Goal: Task Accomplishment & Management: Manage account settings

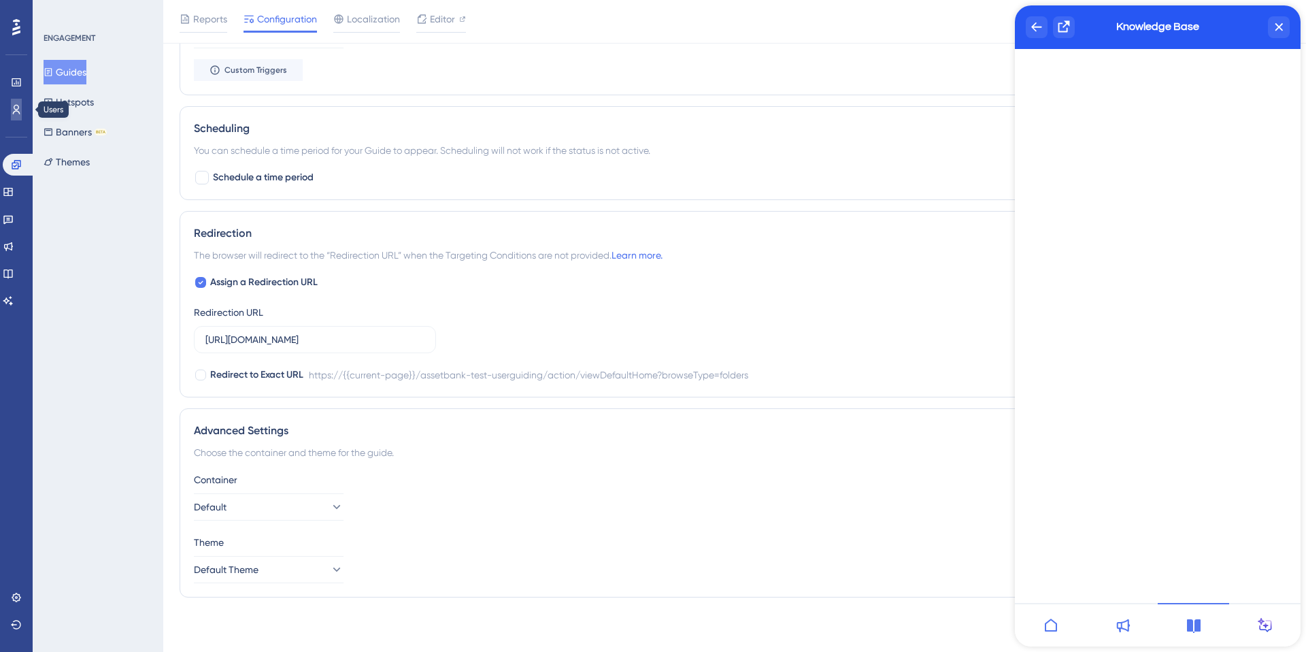
click at [14, 113] on icon at bounding box center [16, 109] width 11 height 11
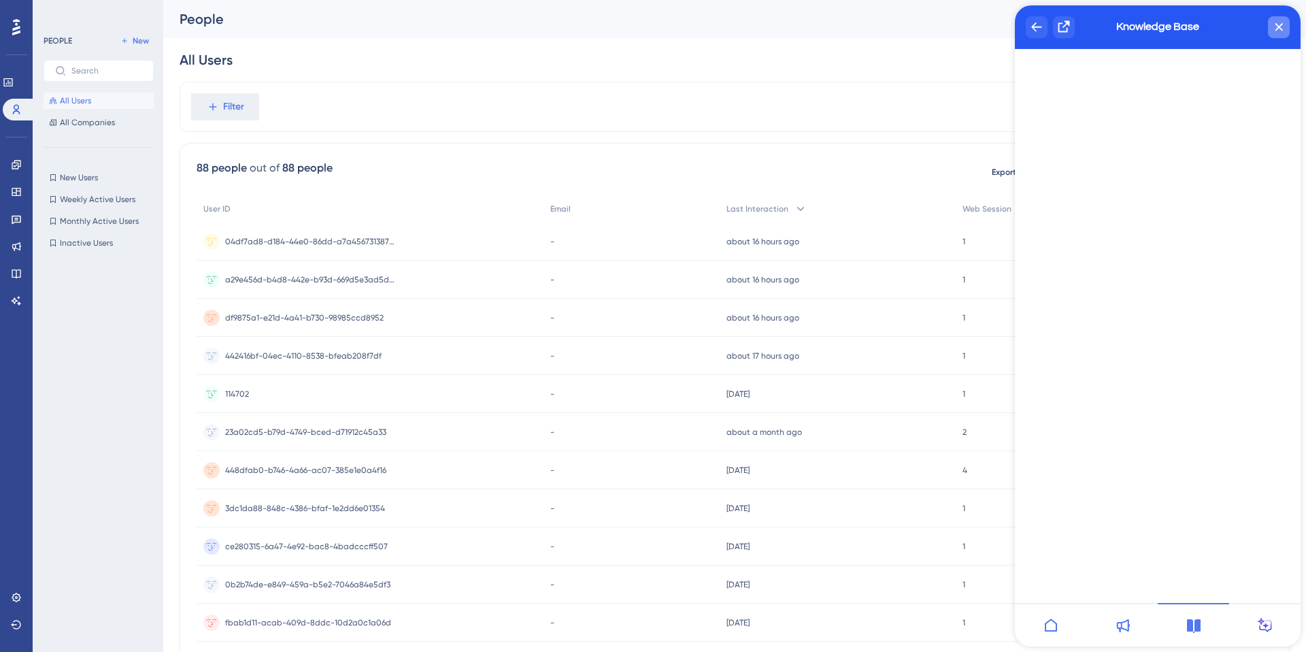
click at [1272, 29] on div "close resource center" at bounding box center [1279, 27] width 22 height 22
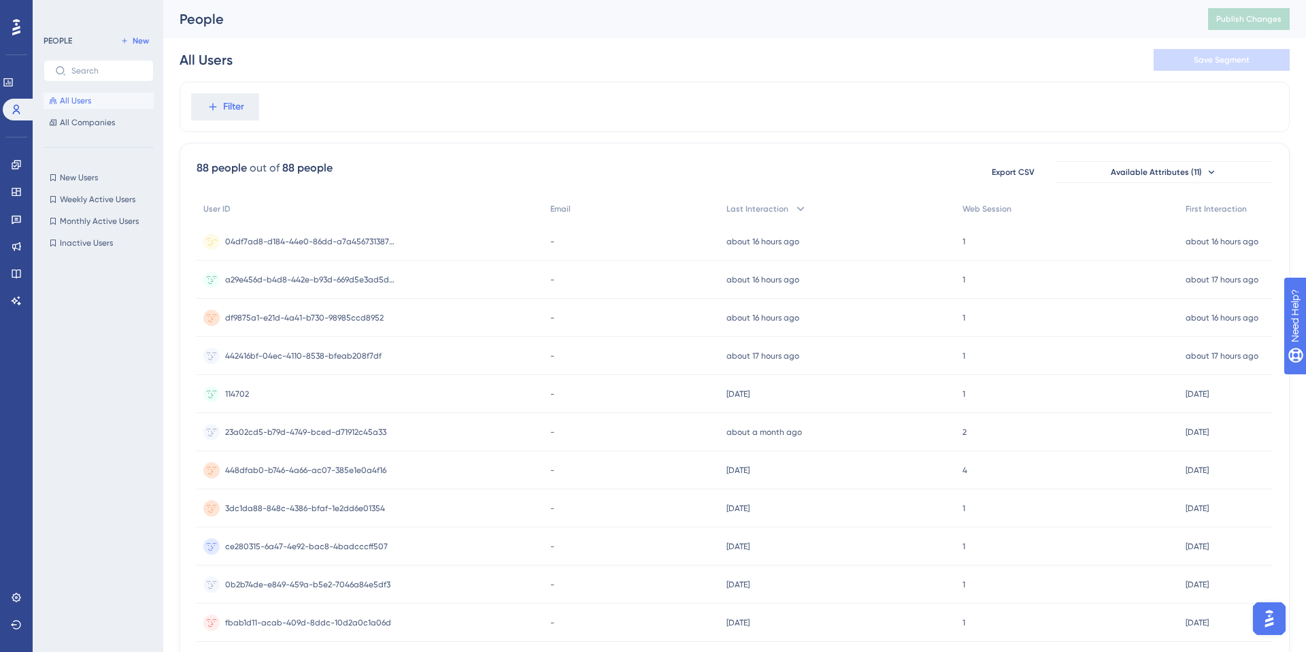
click at [342, 240] on span "04df7ad8-d184-44e0-86dd-a7a456731387-1" at bounding box center [310, 241] width 170 height 11
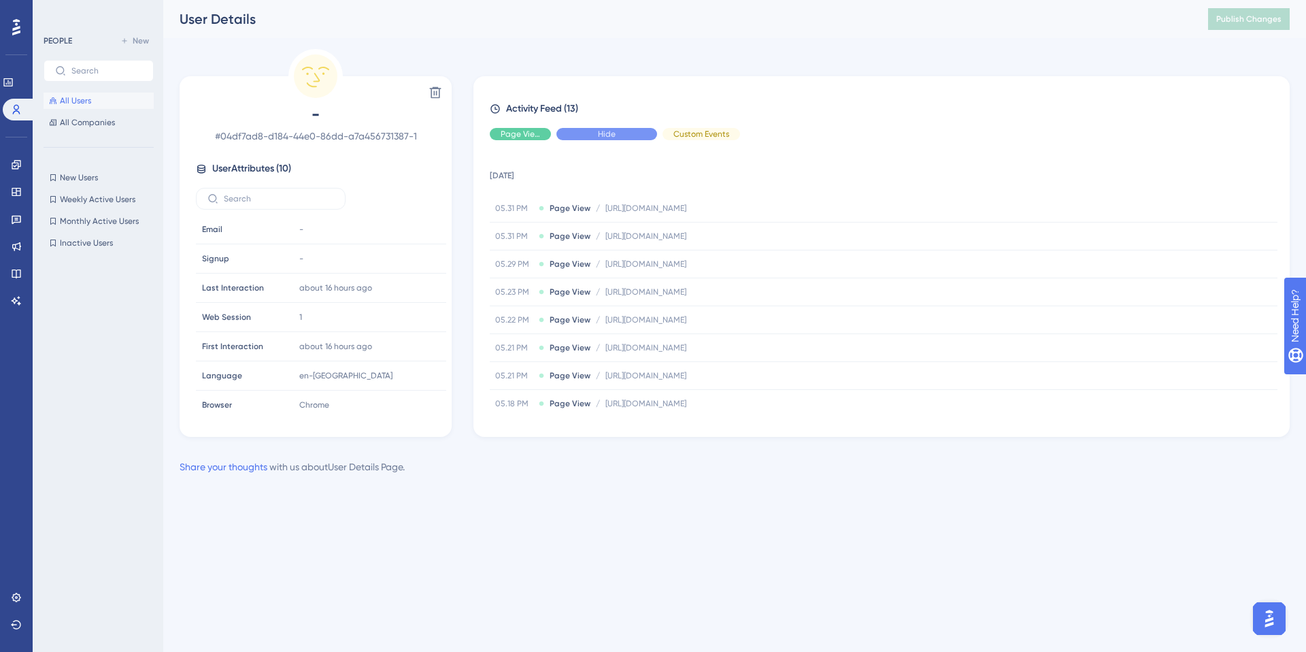
click at [606, 133] on span "Hide" at bounding box center [607, 134] width 18 height 11
click at [606, 133] on span "Show" at bounding box center [607, 134] width 20 height 11
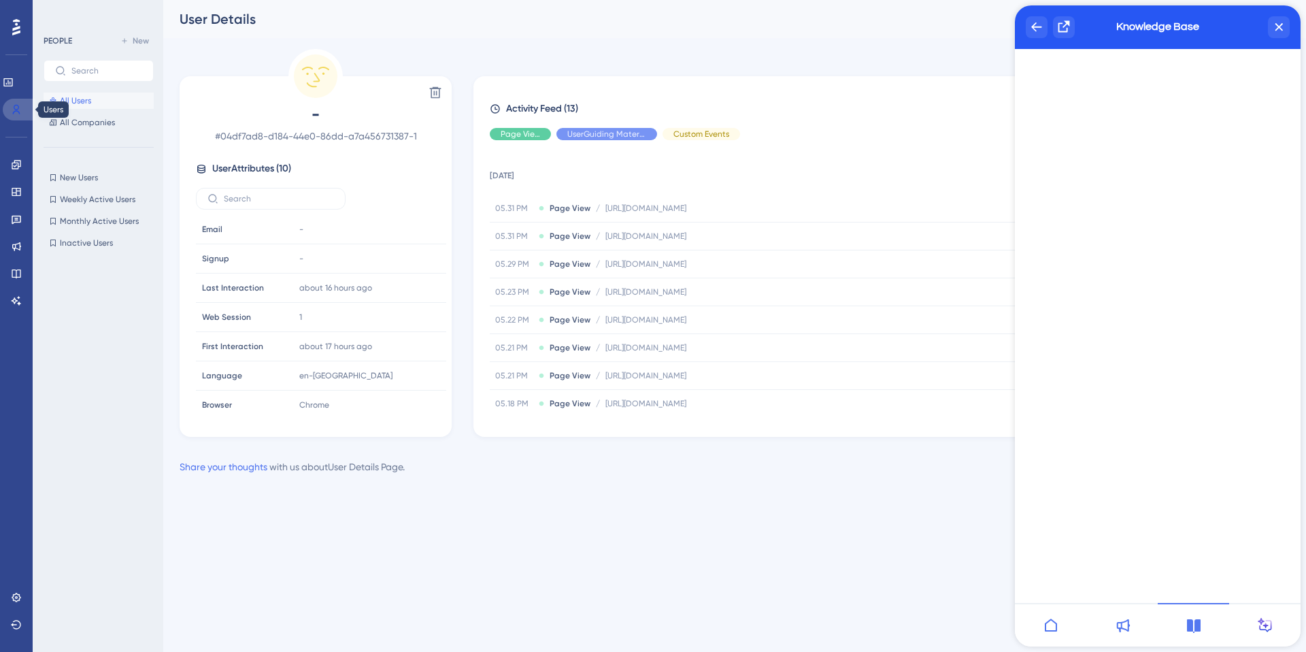
click at [16, 104] on icon at bounding box center [16, 109] width 11 height 11
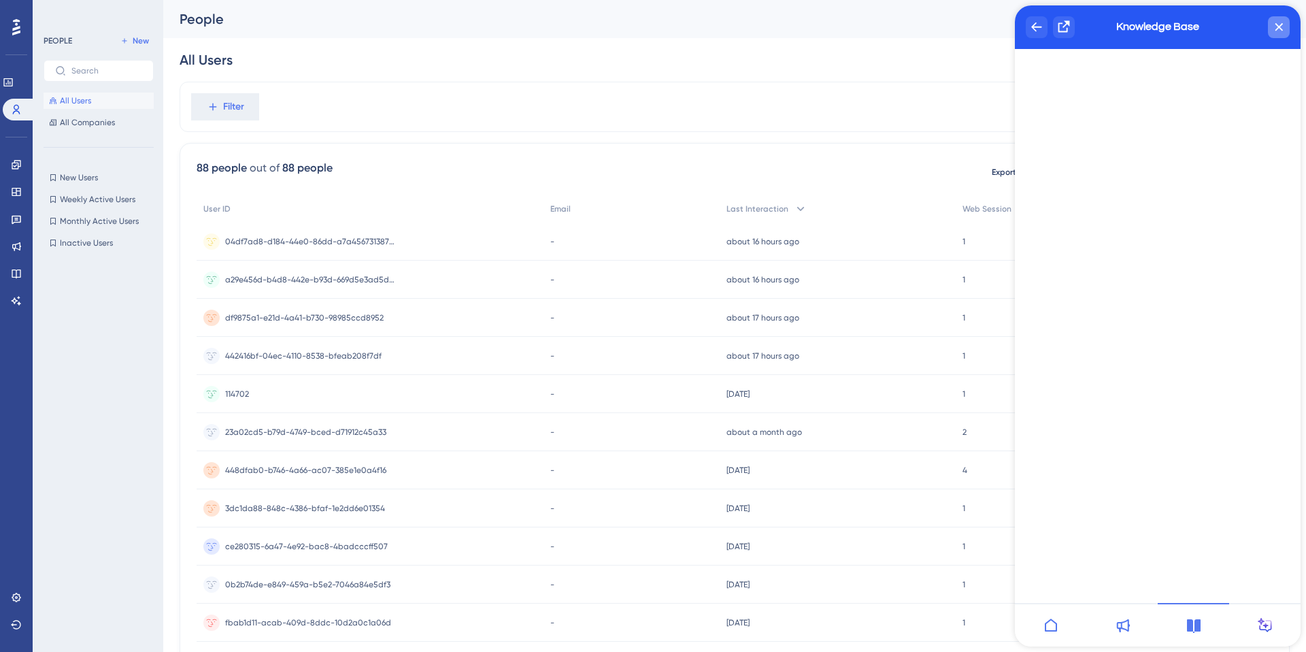
click at [1278, 35] on div "close resource center" at bounding box center [1279, 27] width 22 height 22
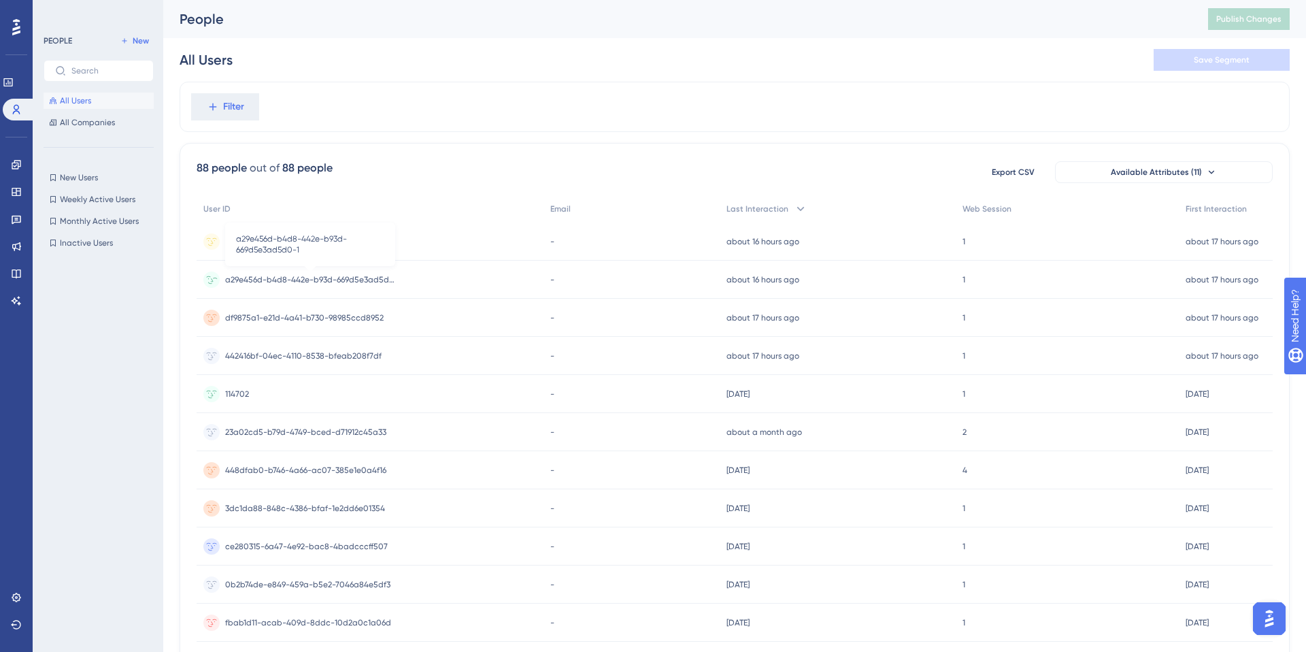
click at [338, 280] on span "a29e456d-b4d8-442e-b93d-669d5e3ad5d0-1" at bounding box center [310, 279] width 170 height 11
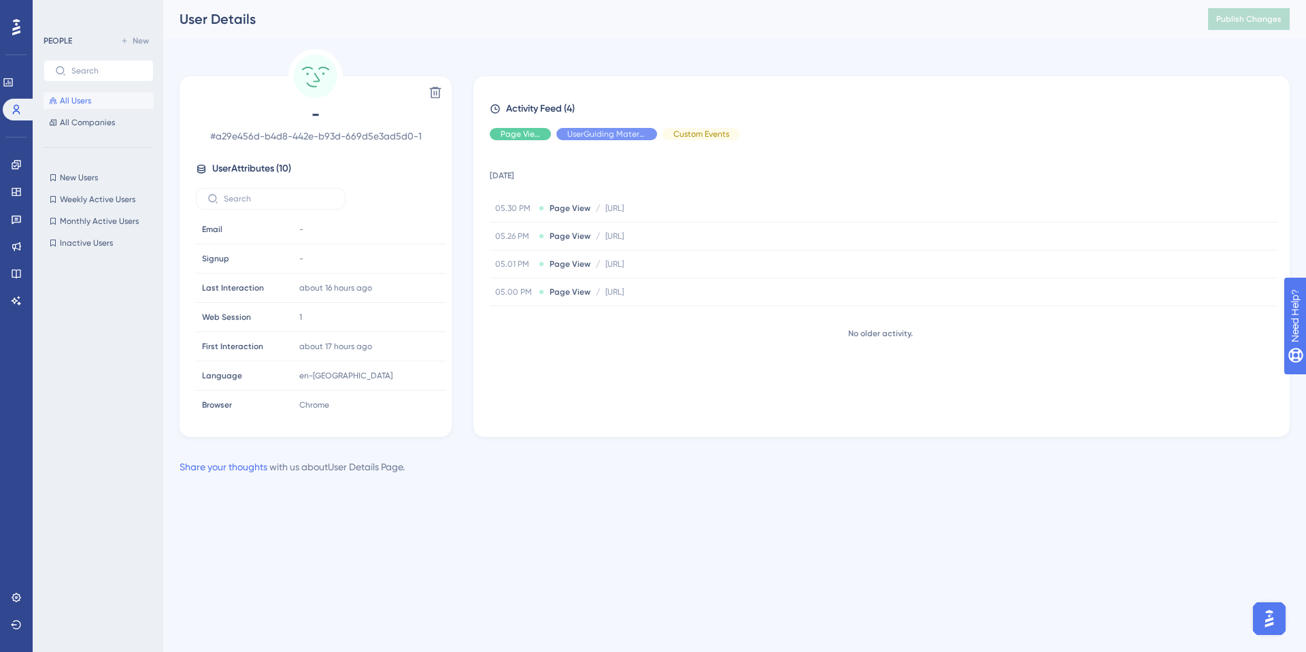
click at [82, 99] on span "All Users" at bounding box center [75, 100] width 31 height 11
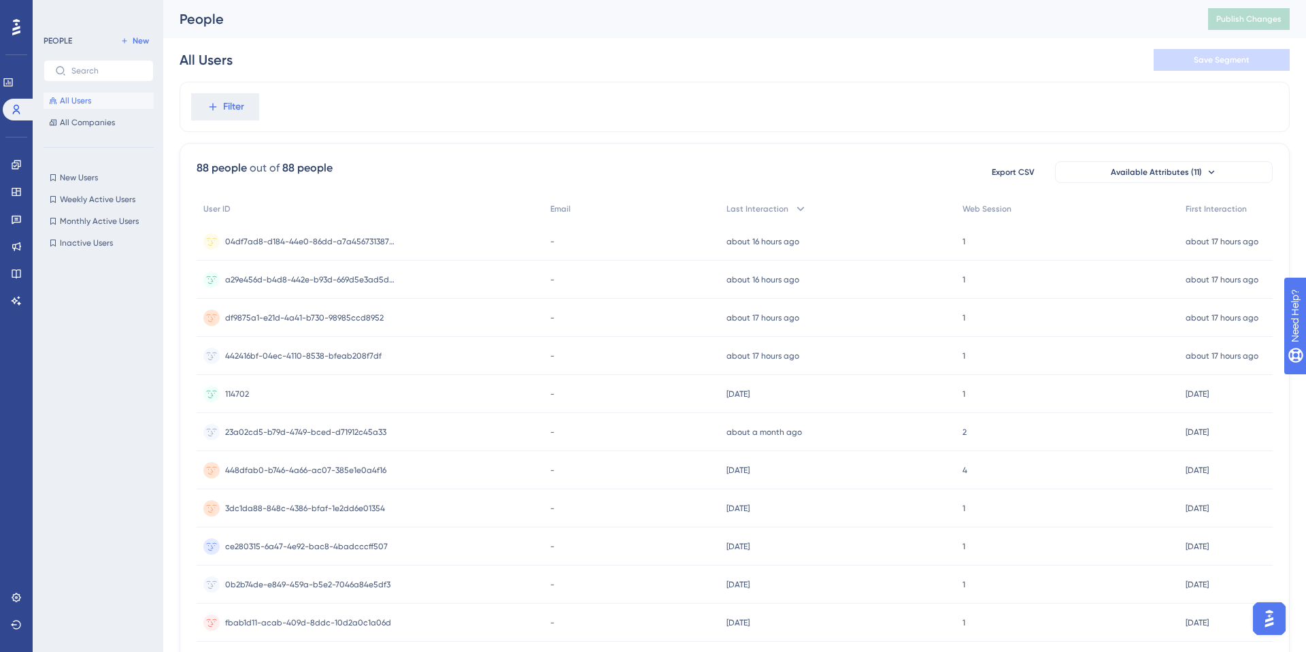
click at [82, 99] on span "All Users" at bounding box center [75, 100] width 31 height 11
click at [1220, 175] on button "Available Attributes (11)" at bounding box center [1164, 172] width 218 height 22
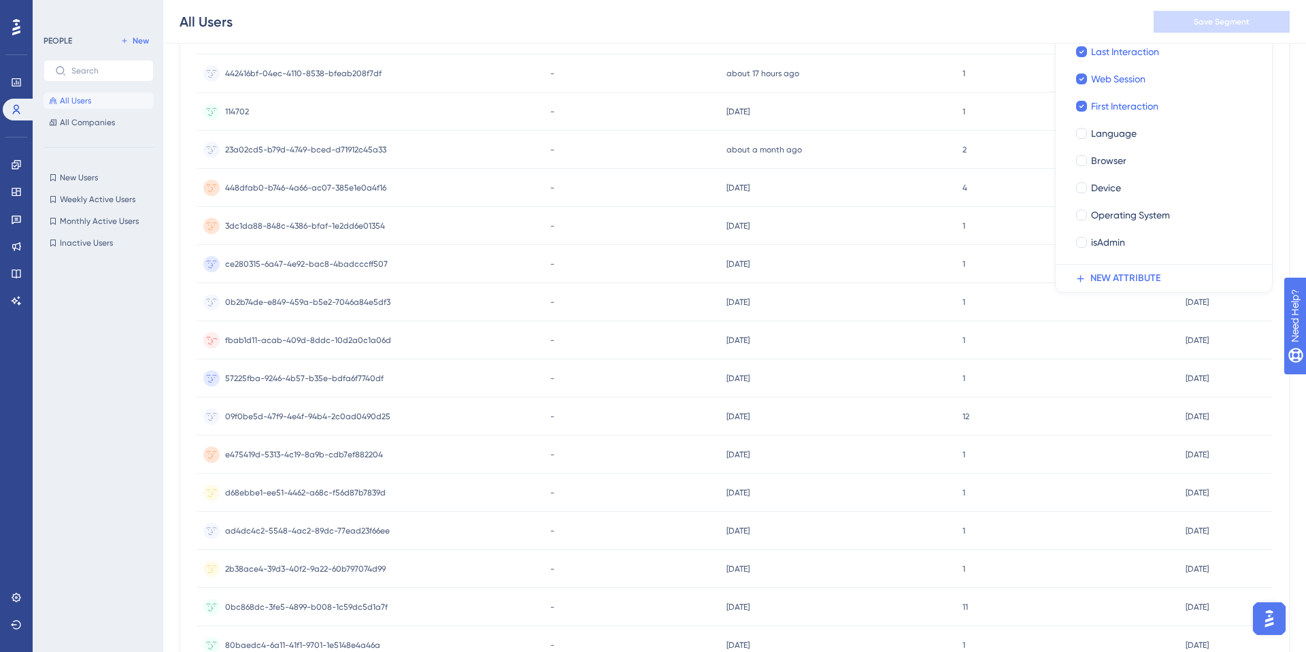
scroll to position [289, 0]
click at [1093, 246] on span "isAdmin" at bounding box center [1108, 241] width 34 height 16
checkbox input "true"
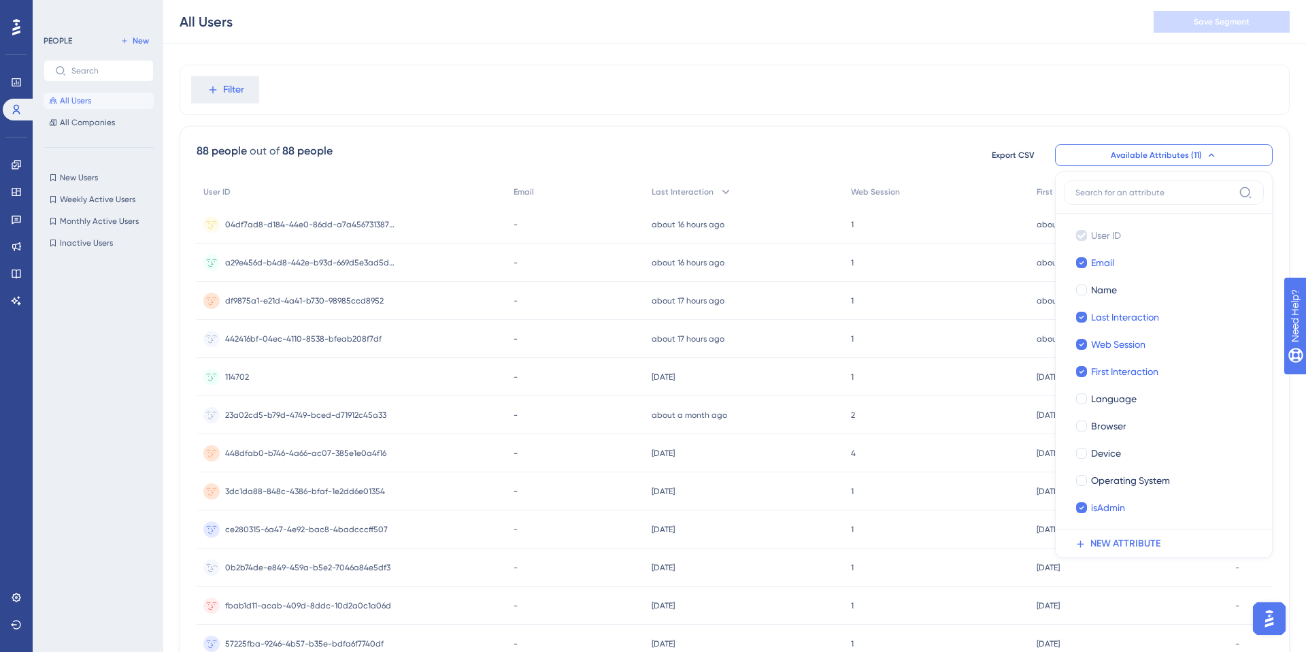
scroll to position [0, 0]
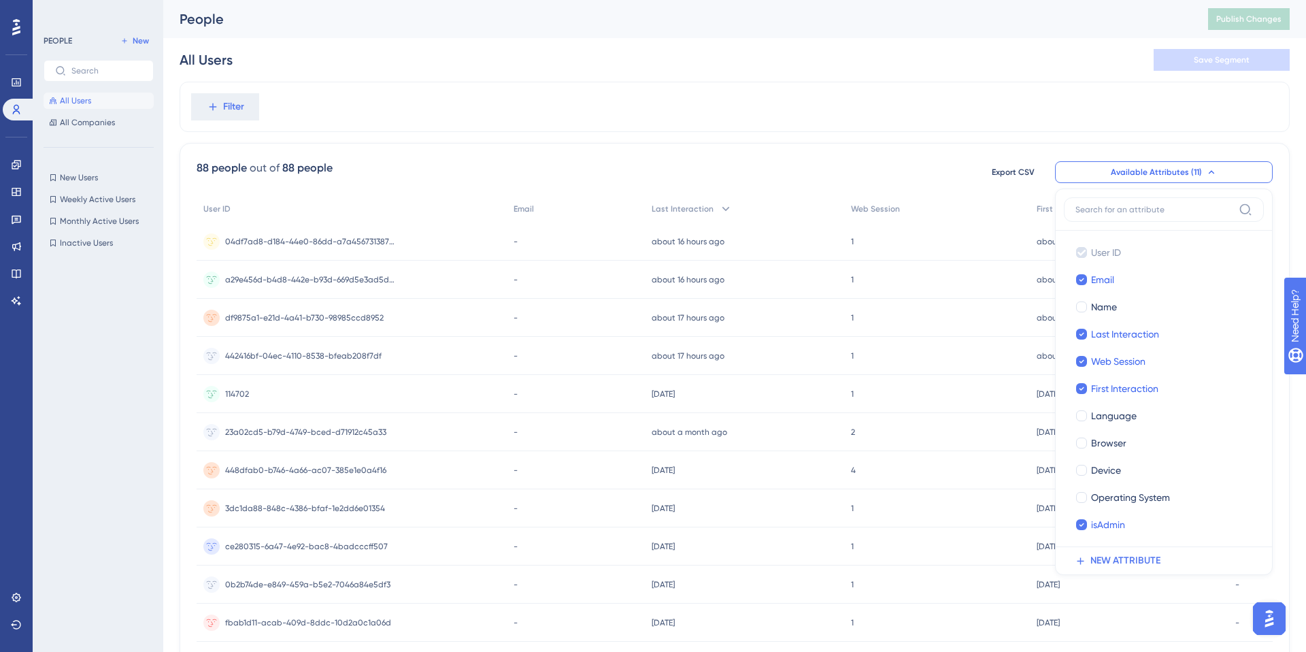
click at [1087, 112] on div "Filter" at bounding box center [735, 107] width 1111 height 50
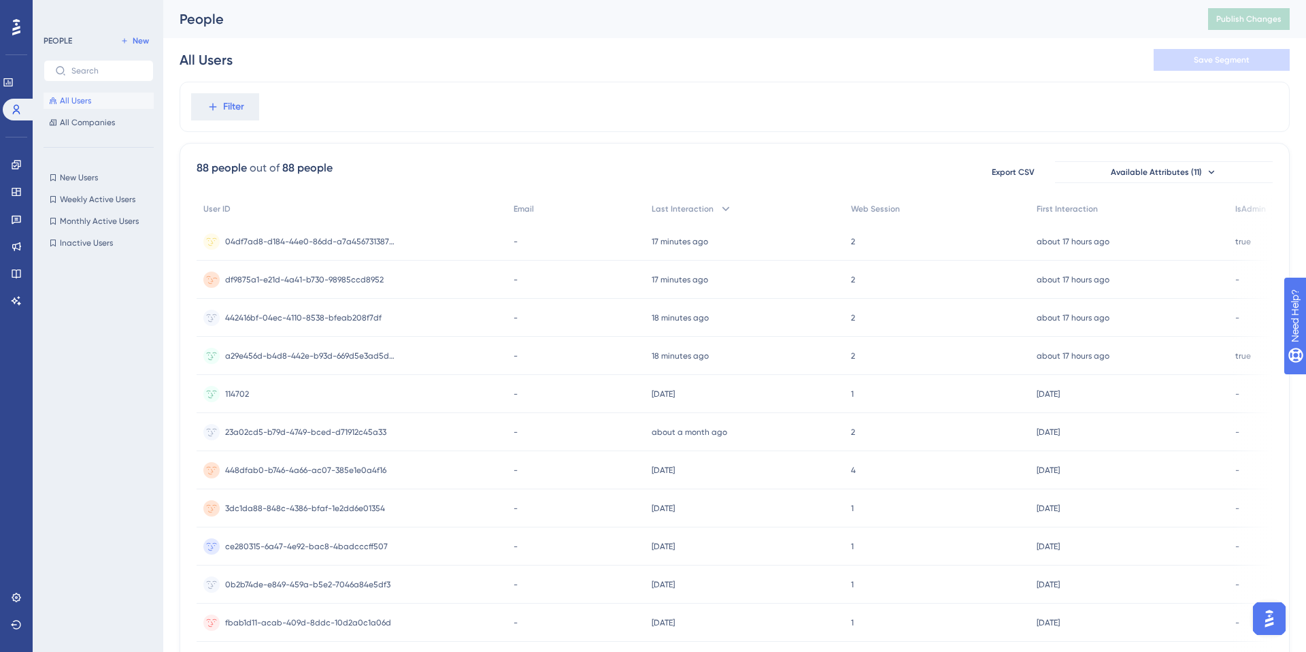
click at [339, 282] on span "df9875a1-e21d-4a41-b730-98985ccd8952" at bounding box center [304, 279] width 159 height 11
click at [347, 356] on span "a29e456d-b4d8-442e-b93d-669d5e3ad5d0-1" at bounding box center [310, 355] width 170 height 11
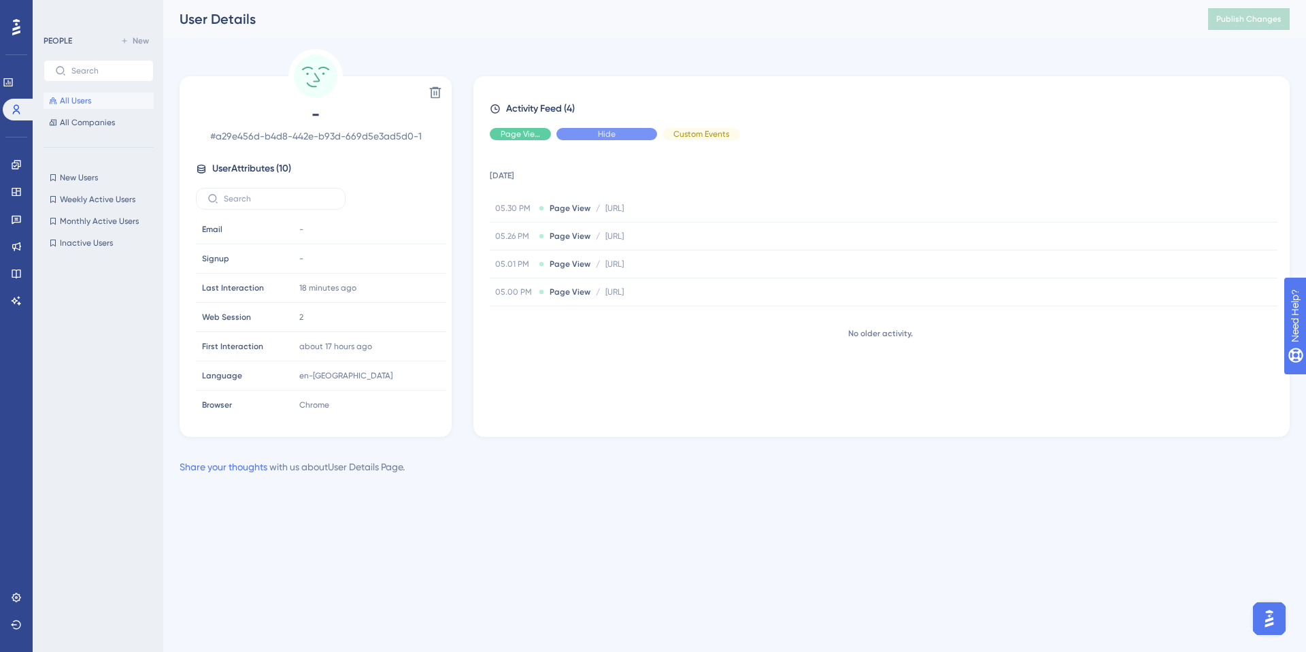
click at [618, 132] on div "Hide" at bounding box center [607, 134] width 101 height 12
click at [623, 129] on div "Show" at bounding box center [607, 134] width 101 height 12
click at [80, 103] on span "All Users" at bounding box center [75, 100] width 31 height 11
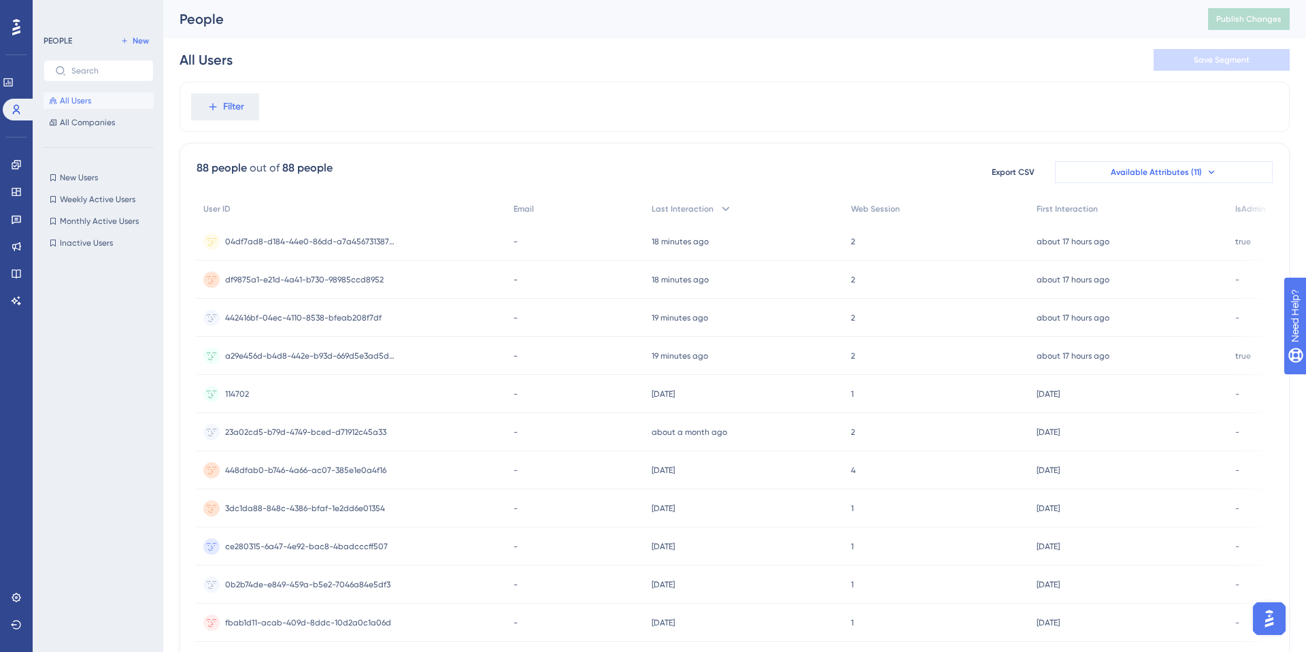
click at [1198, 173] on span "Available Attributes (11)" at bounding box center [1156, 172] width 91 height 11
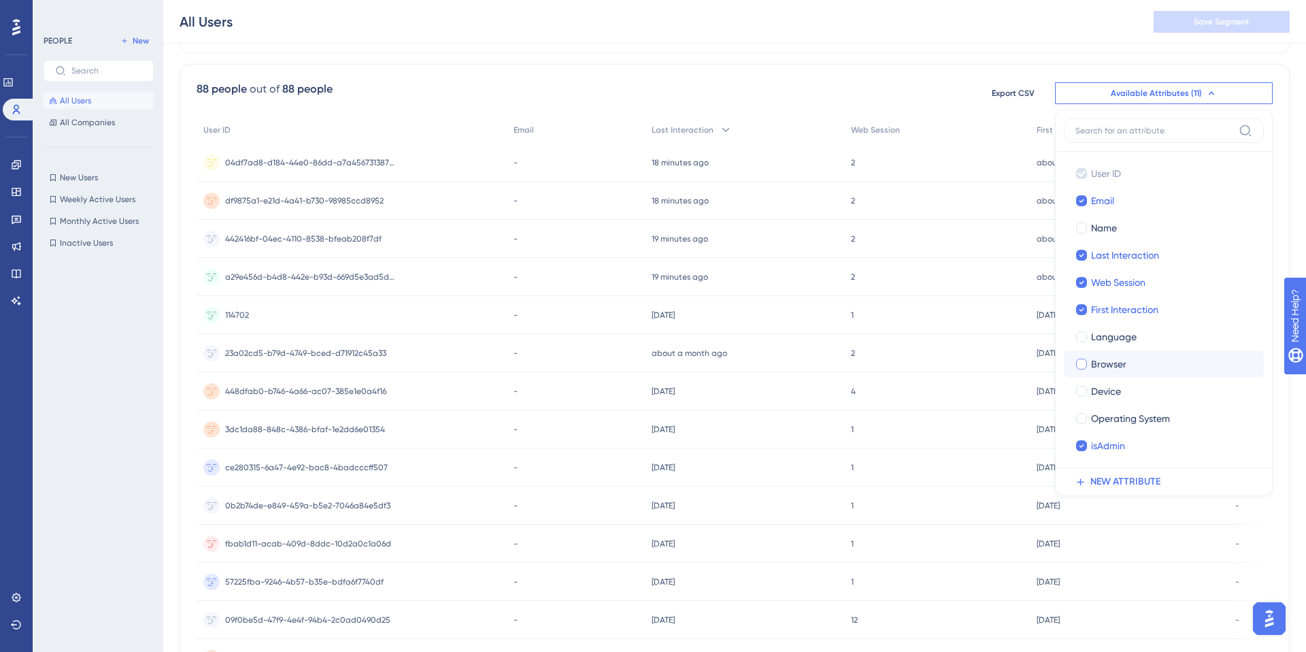
scroll to position [78, 0]
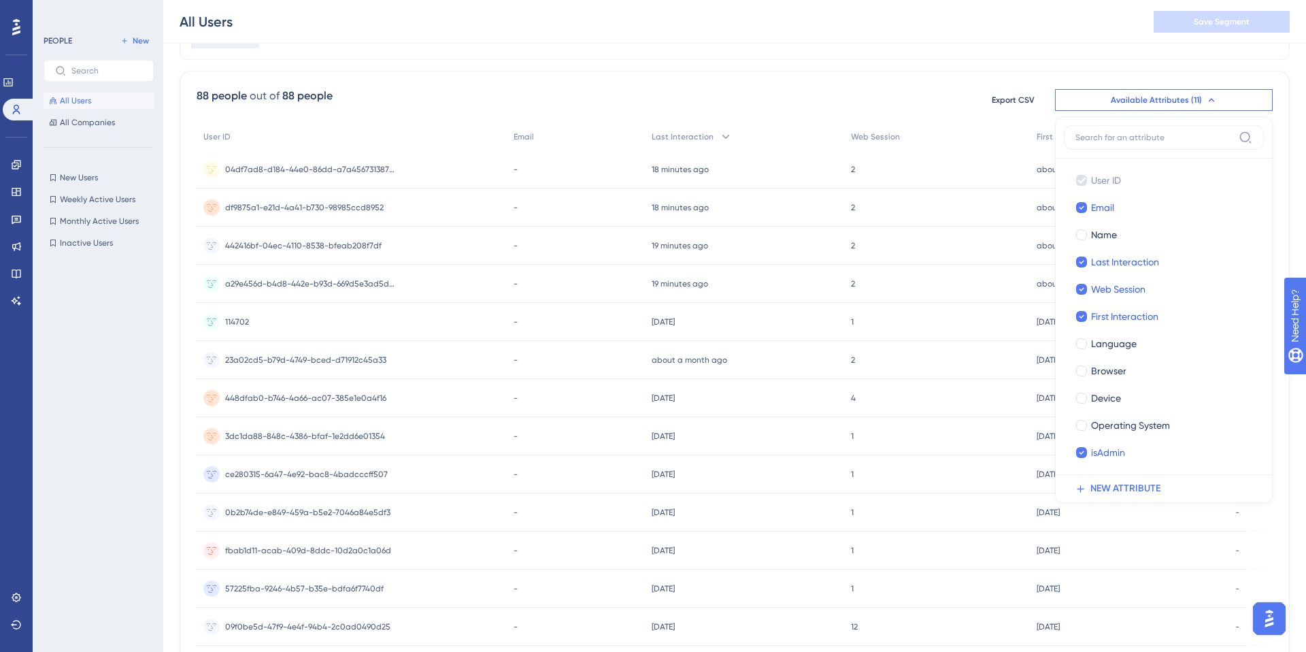
click at [623, 84] on div "88 people out of 88 people Export CSV Available Attributes (11) User ID User ID…" at bounding box center [735, 522] width 1111 height 902
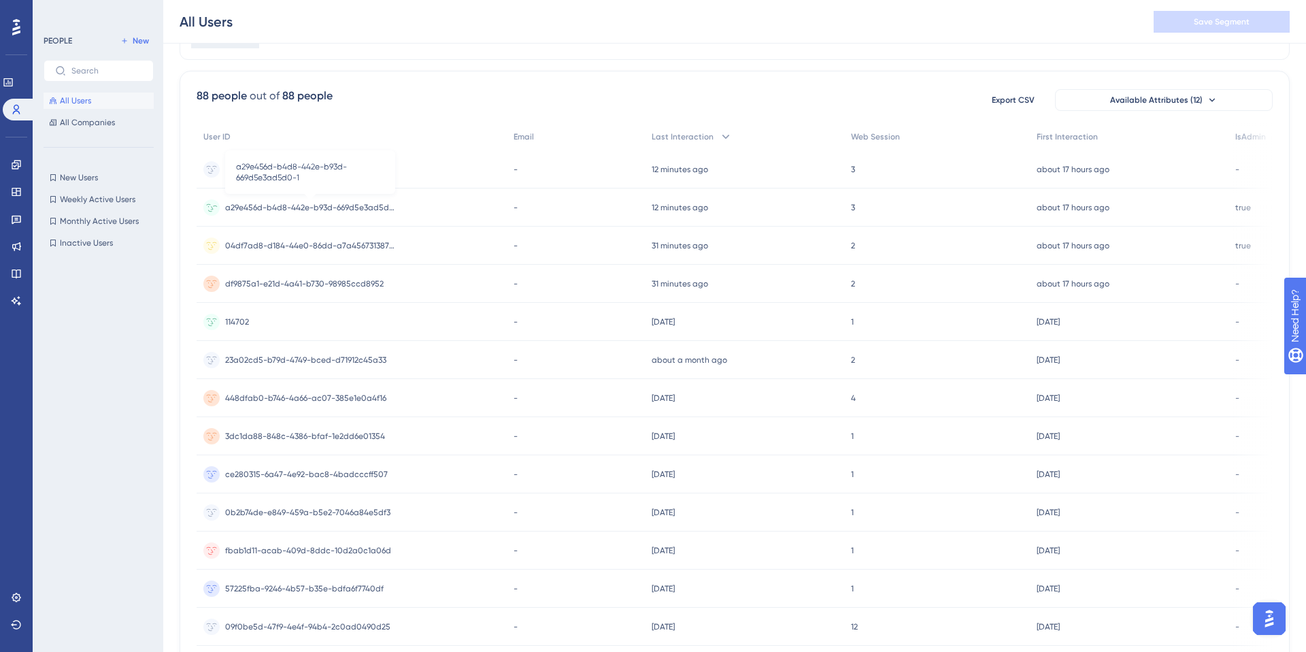
click at [362, 211] on span "a29e456d-b4d8-442e-b93d-669d5e3ad5d0-1" at bounding box center [310, 207] width 170 height 11
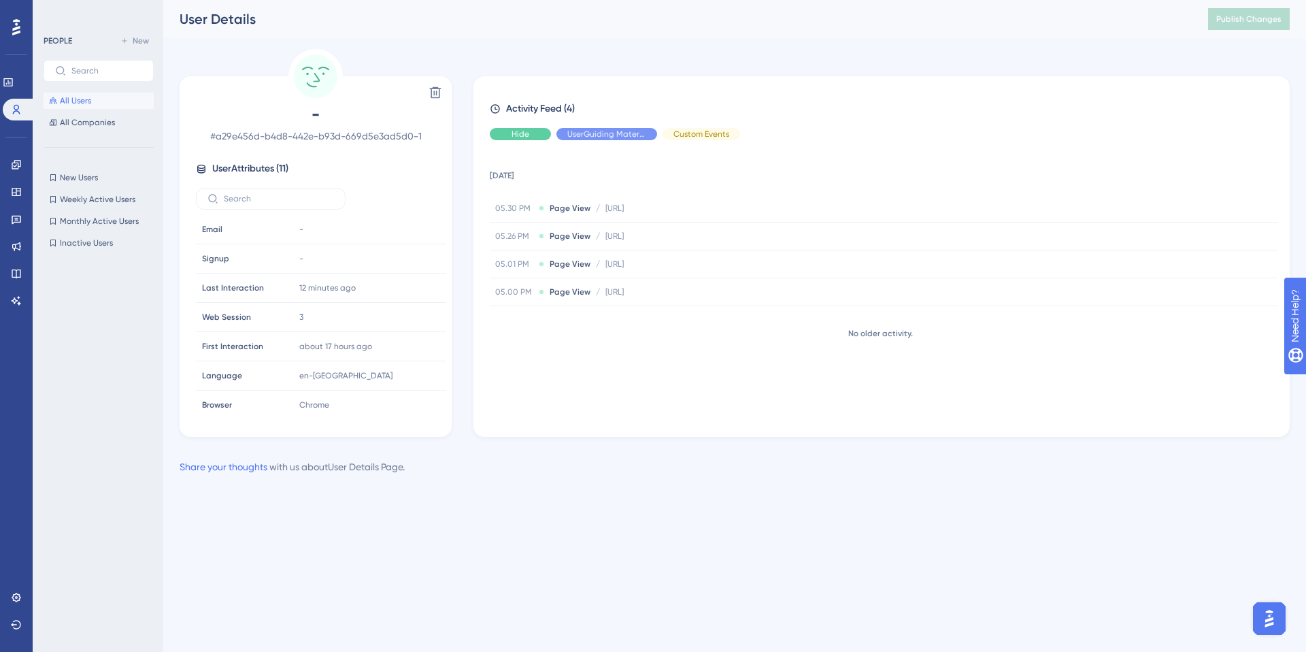
click at [512, 131] on span "Hide" at bounding box center [521, 134] width 18 height 11
click at [512, 131] on span "Show" at bounding box center [520, 134] width 20 height 11
click at [613, 133] on span "Hide" at bounding box center [607, 134] width 18 height 11
click at [613, 133] on span "Show" at bounding box center [607, 134] width 20 height 11
